Goal: Information Seeking & Learning: Learn about a topic

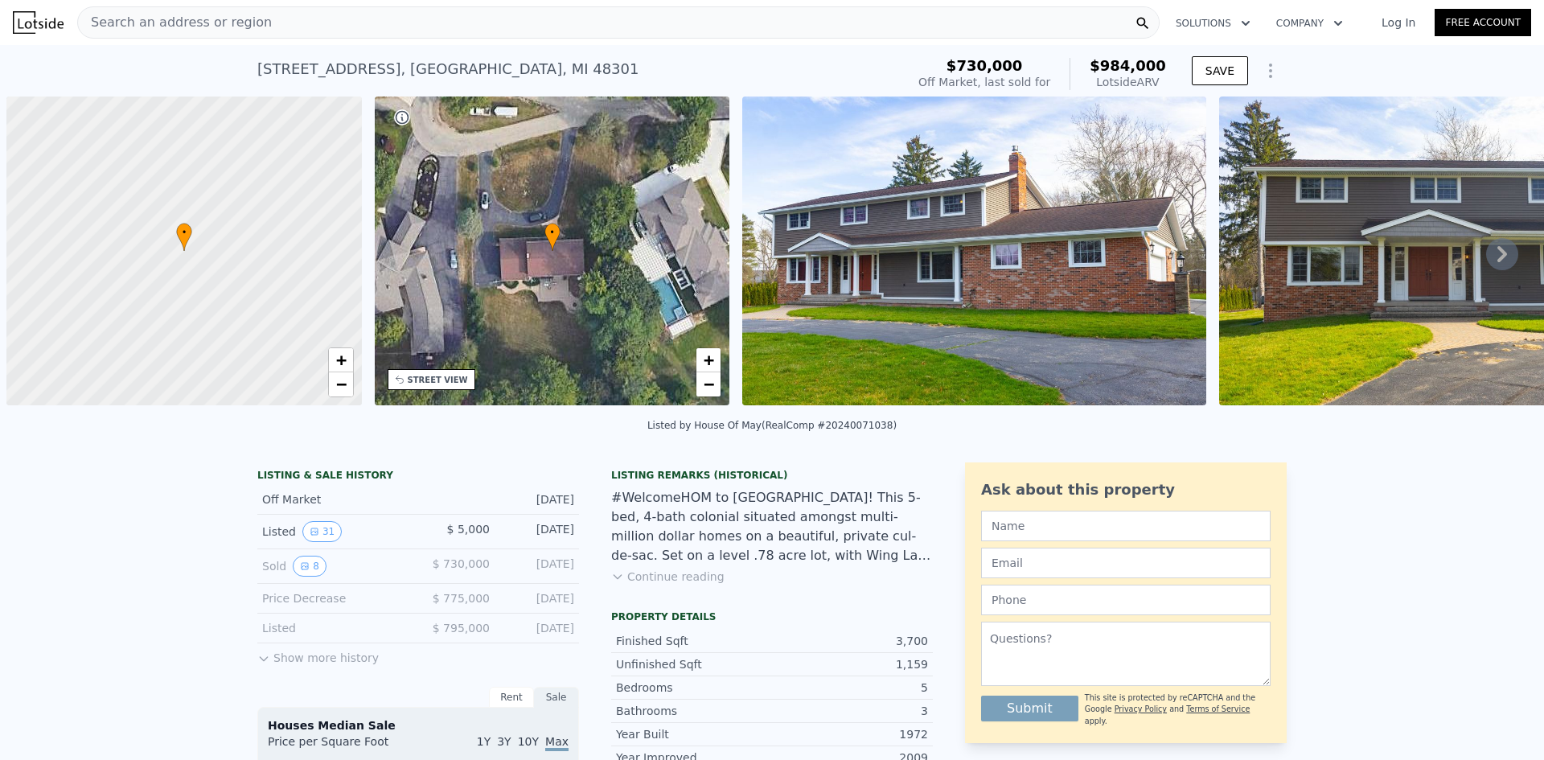
scroll to position [0, 6]
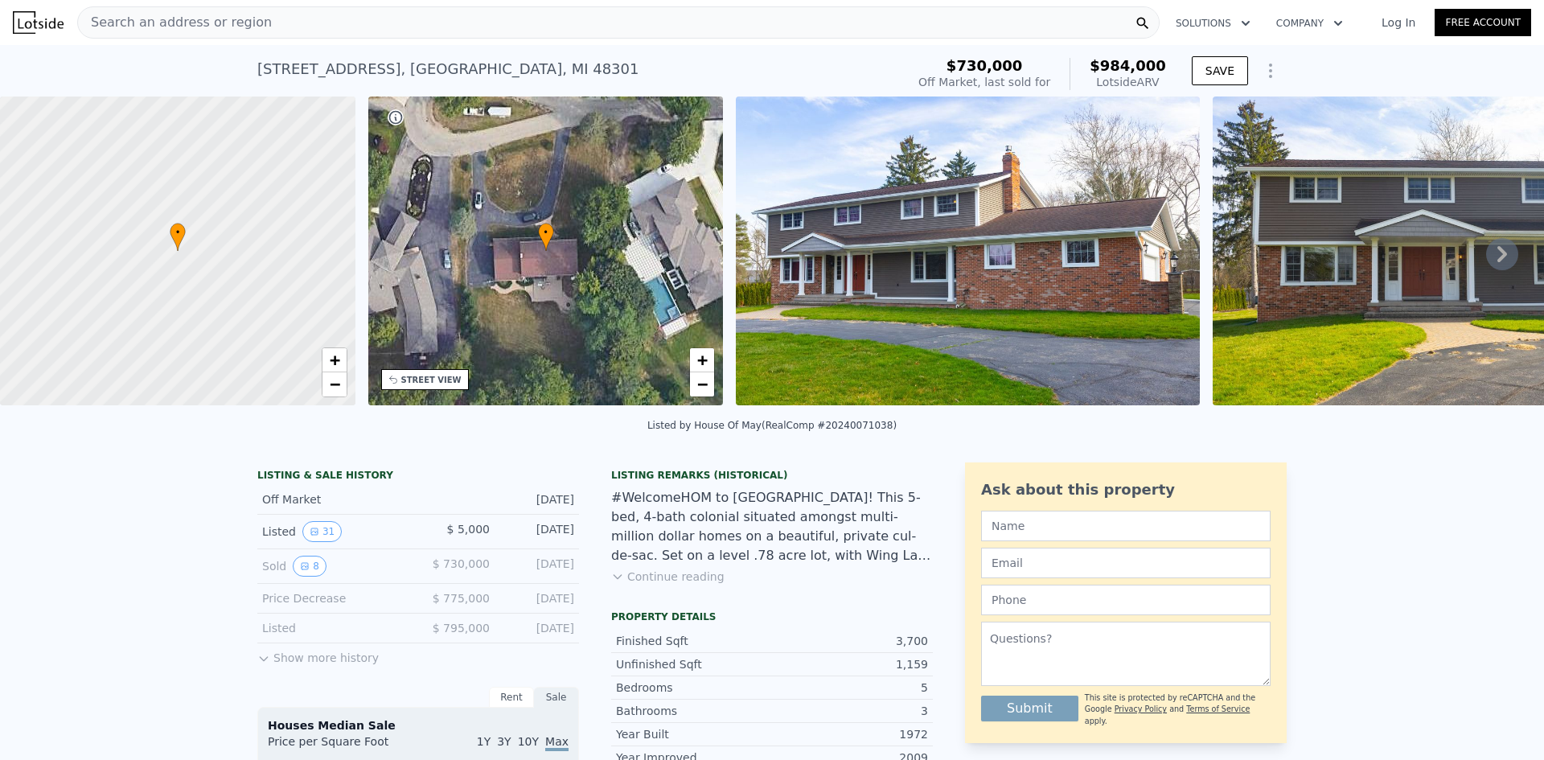
click at [553, 32] on div "Search an address or region" at bounding box center [618, 22] width 1083 height 32
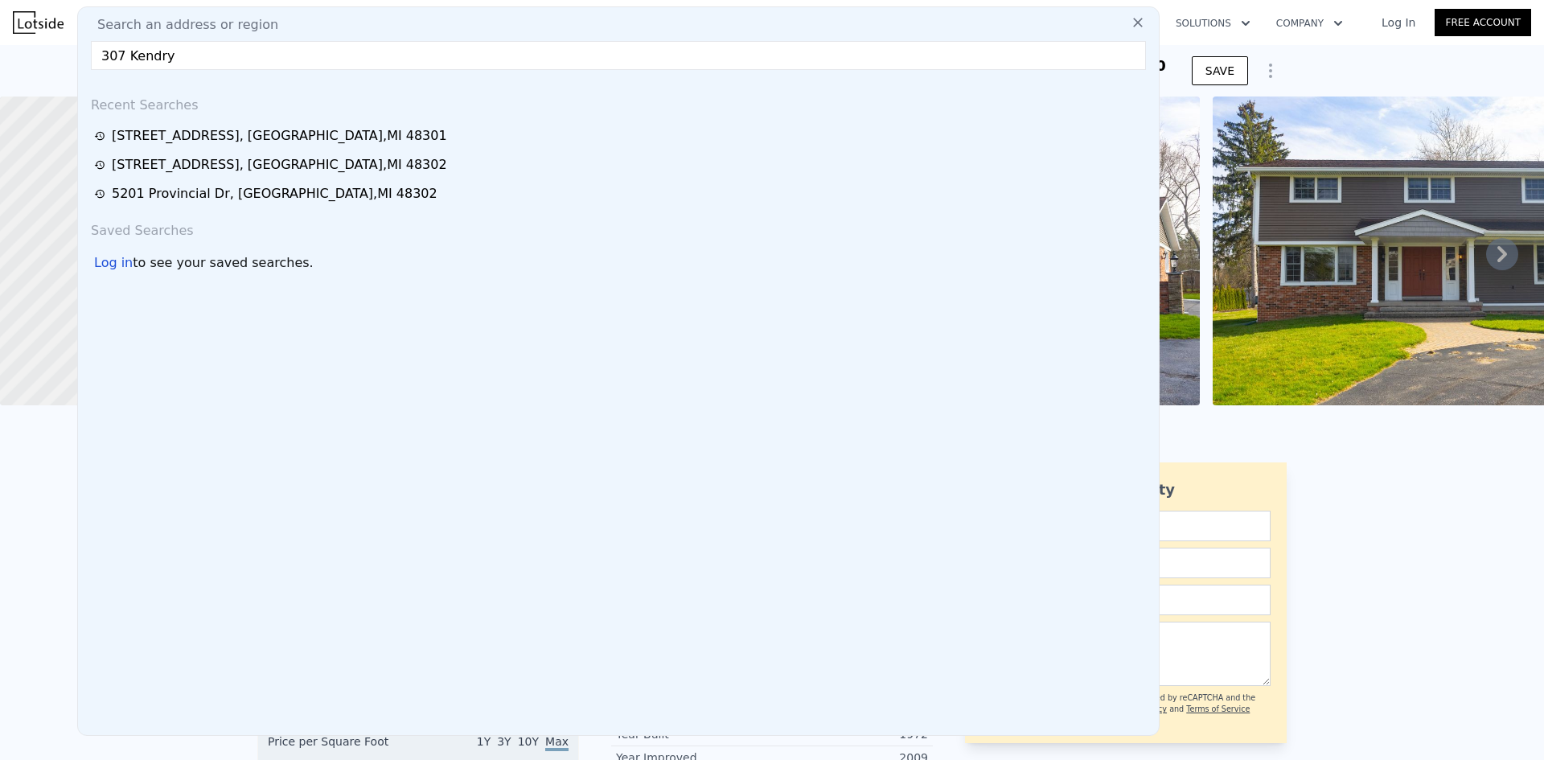
type input "307 Kendry"
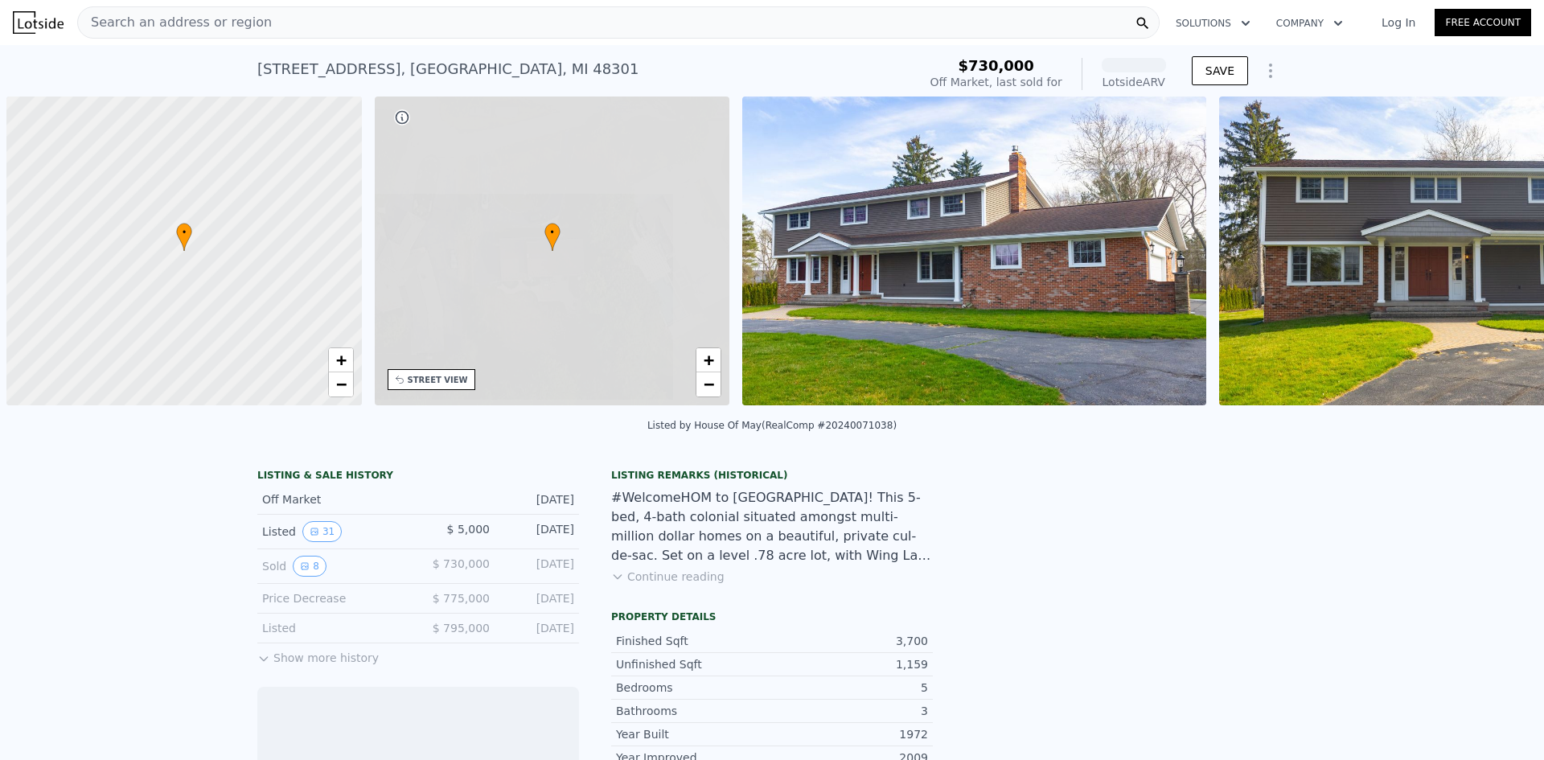
scroll to position [0, 6]
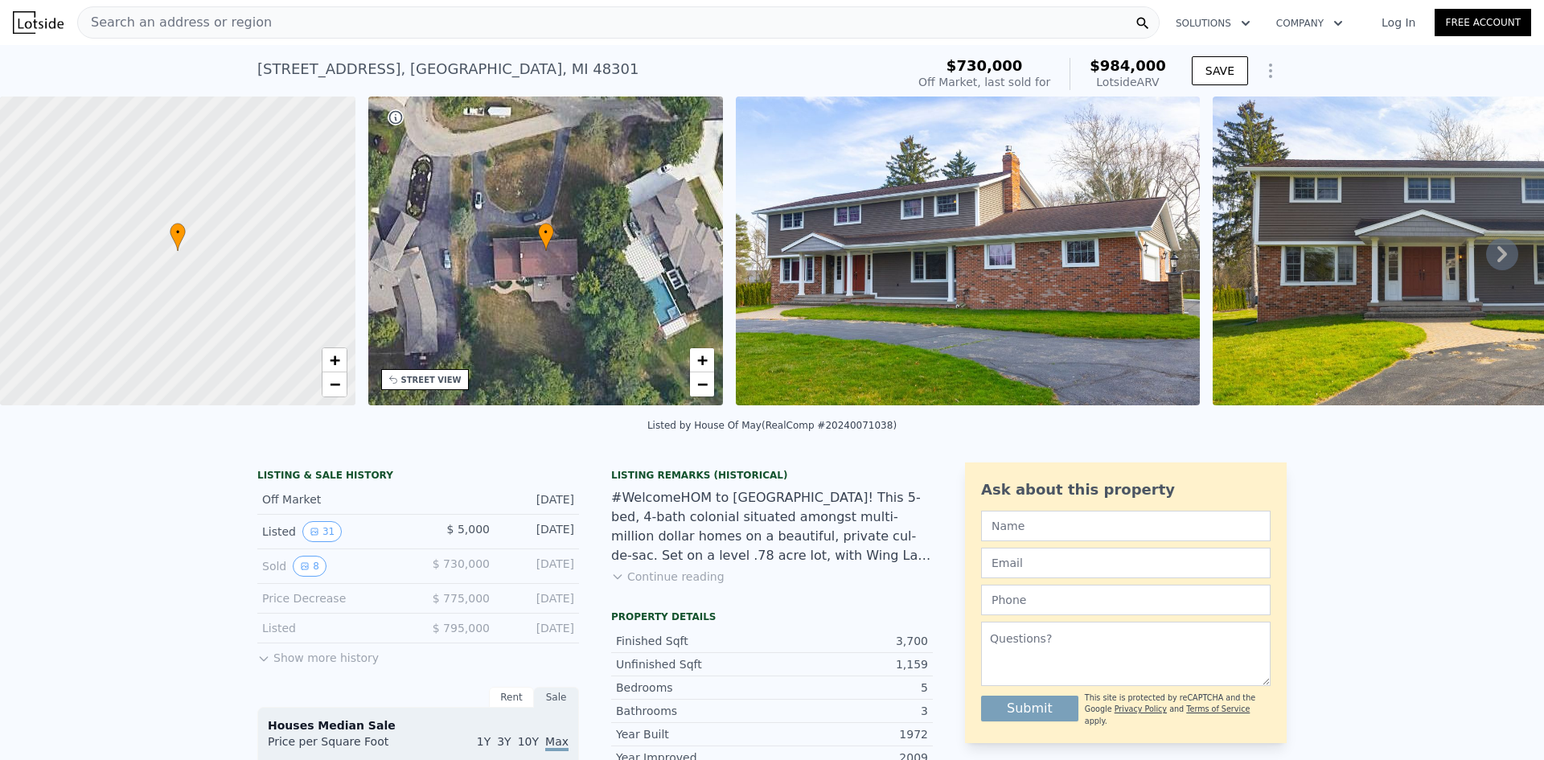
click at [391, 30] on div "Search an address or region" at bounding box center [618, 22] width 1083 height 32
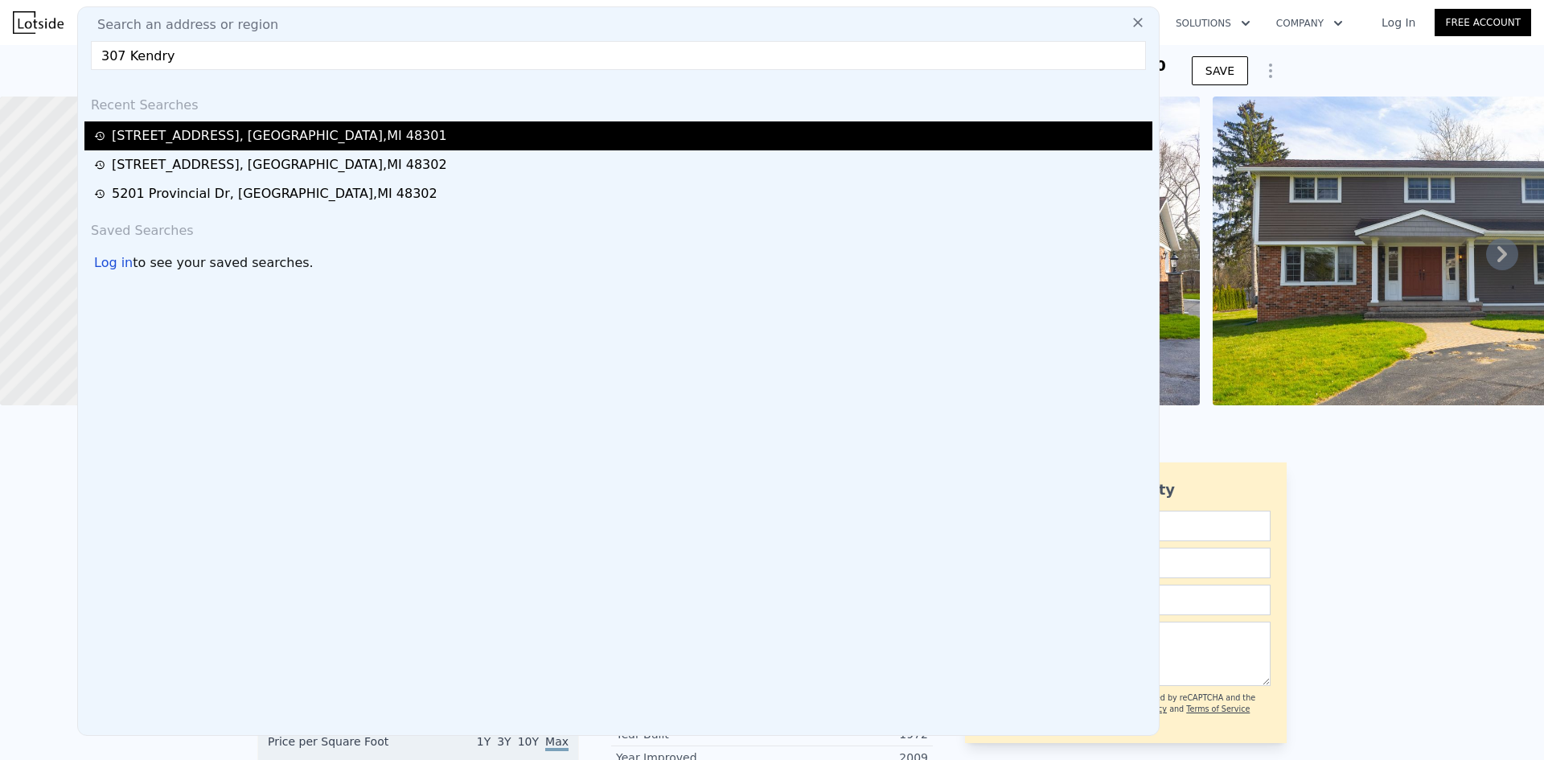
type input "307 Kendry"
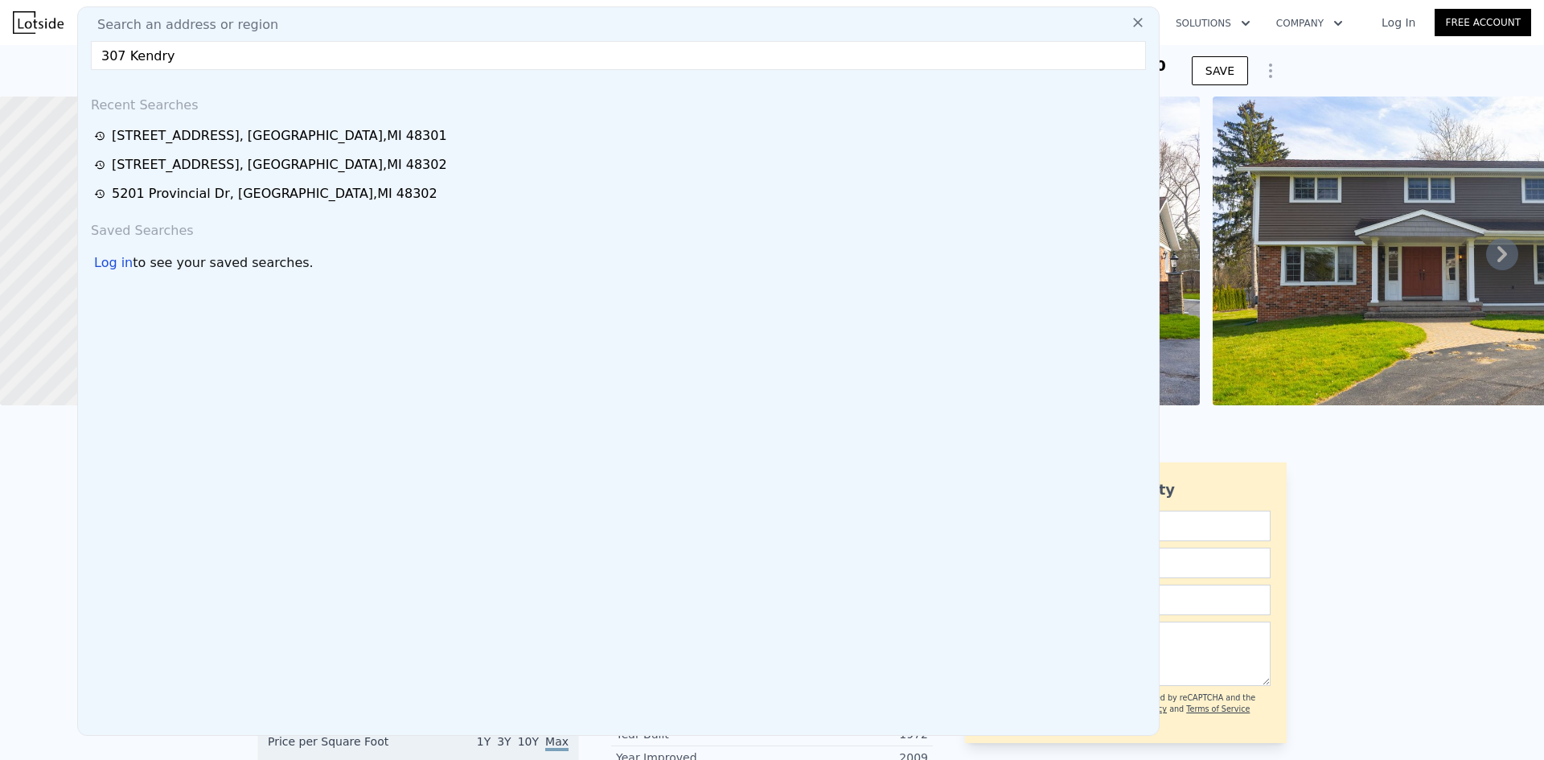
click at [53, 22] on img at bounding box center [38, 22] width 51 height 23
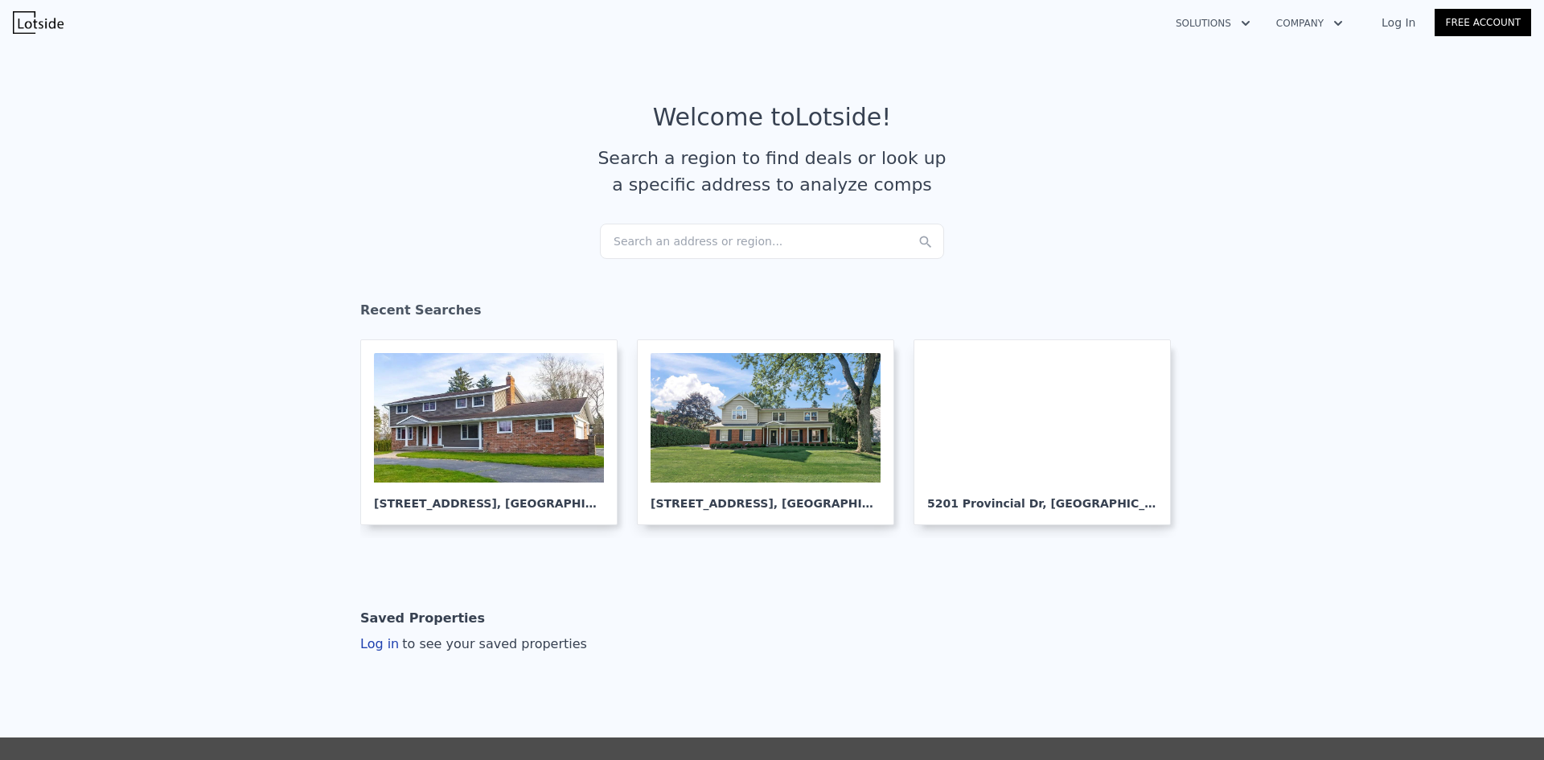
click at [755, 247] on div "Search an address or region..." at bounding box center [772, 241] width 344 height 35
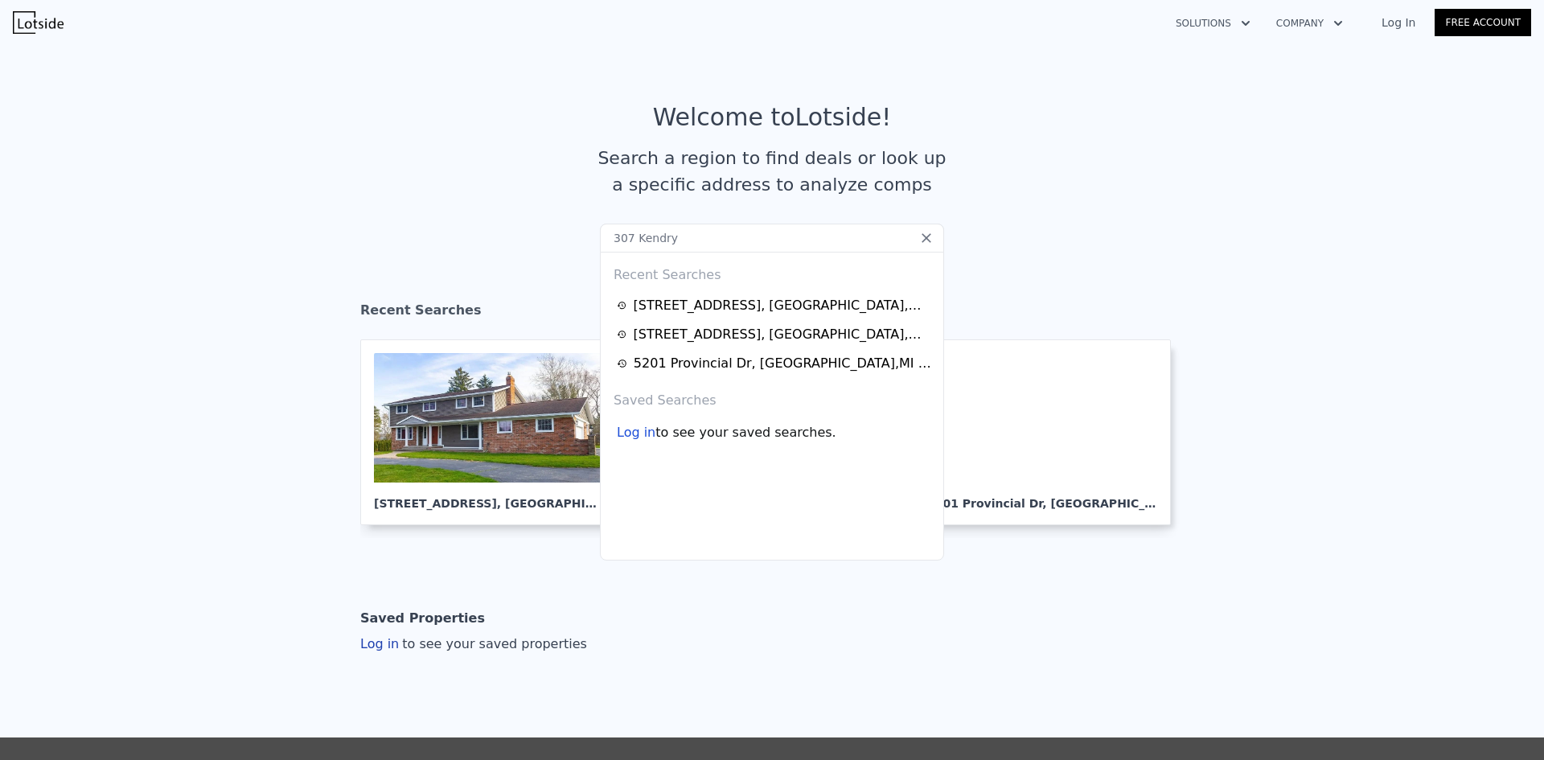
type input "307 Kendry"
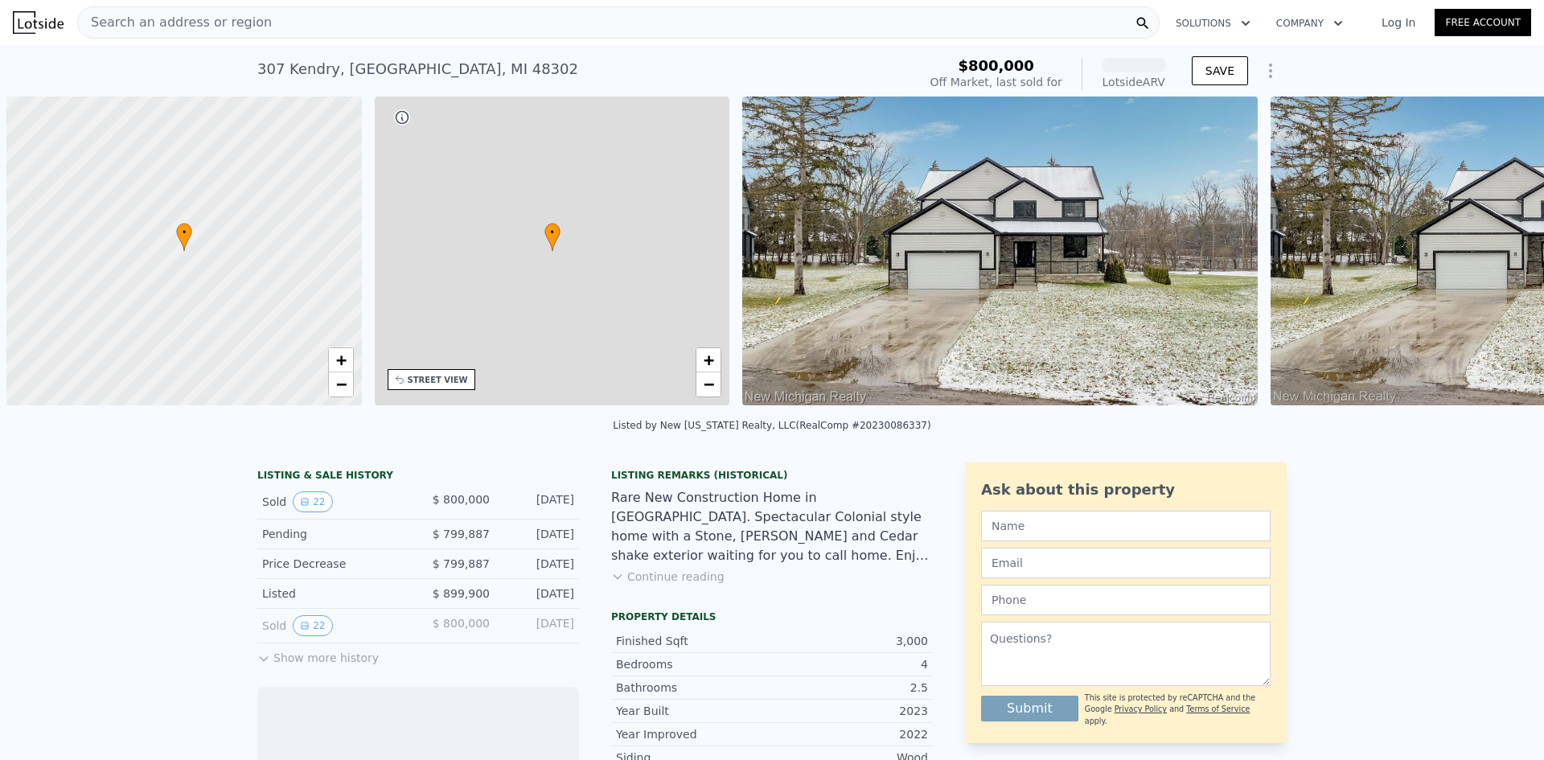
scroll to position [0, 6]
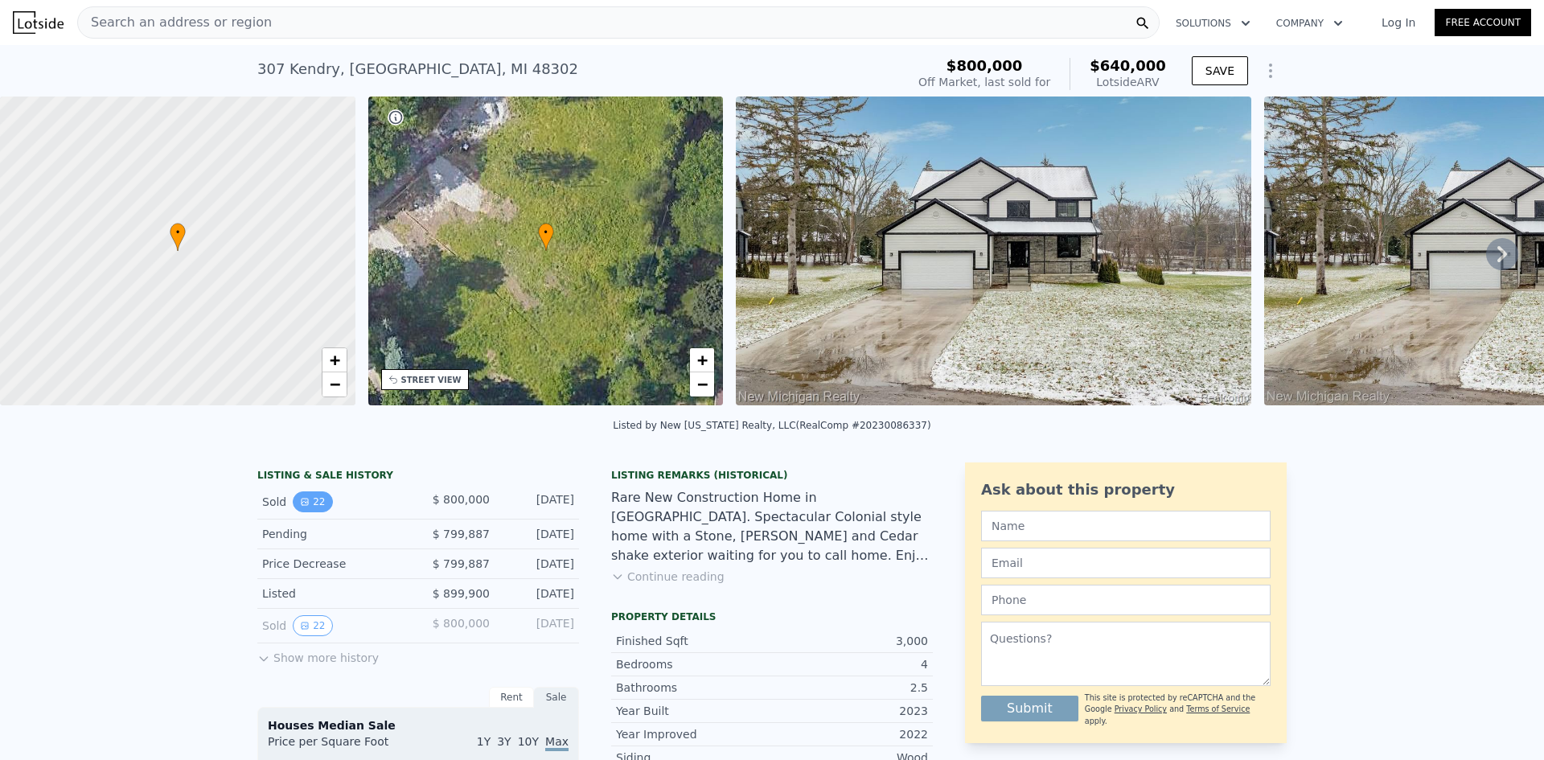
click at [306, 508] on button "22" at bounding box center [312, 501] width 39 height 21
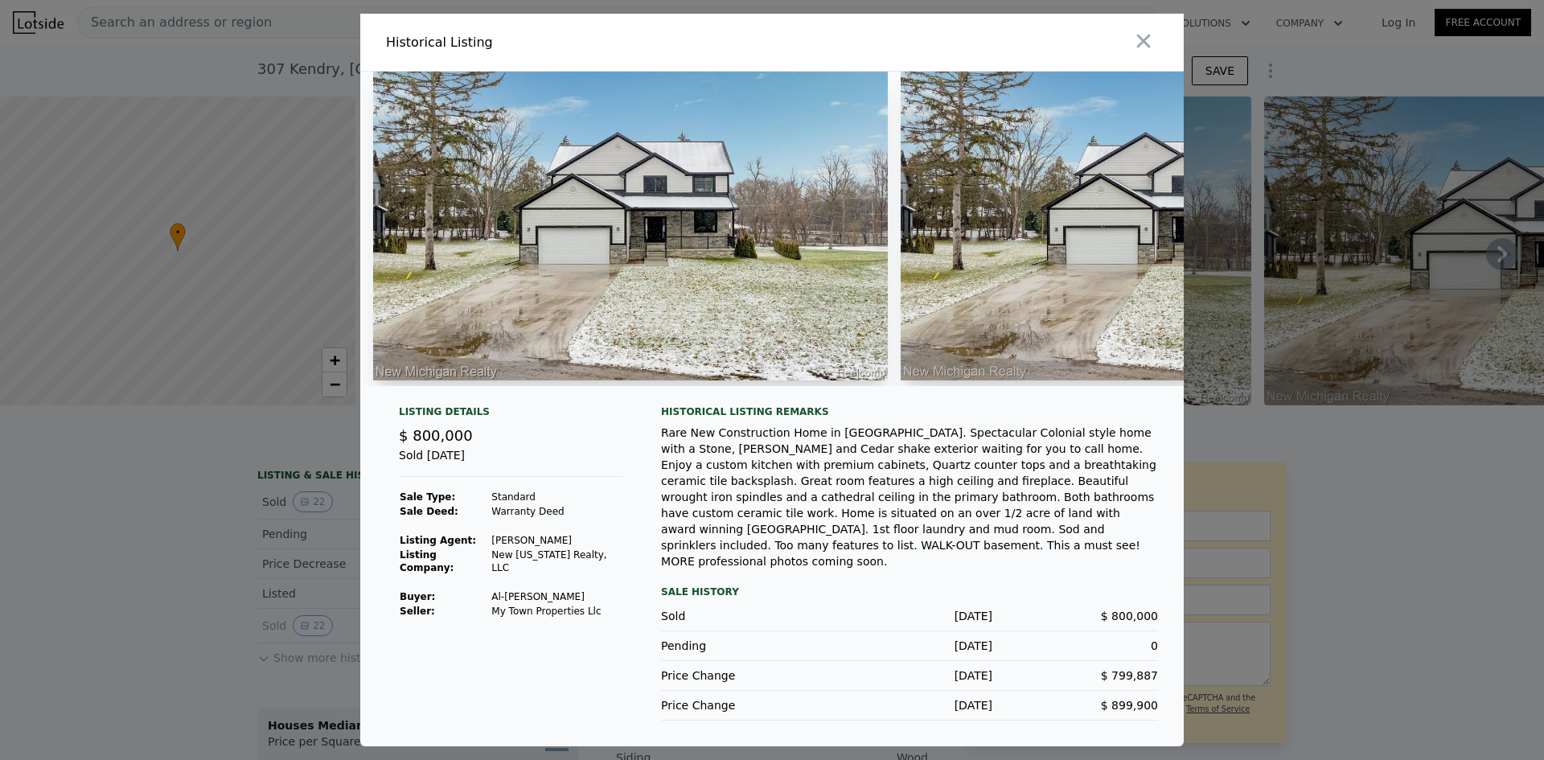
click at [538, 603] on td "Al-[PERSON_NAME]" at bounding box center [557, 597] width 132 height 14
